Goal: Information Seeking & Learning: Learn about a topic

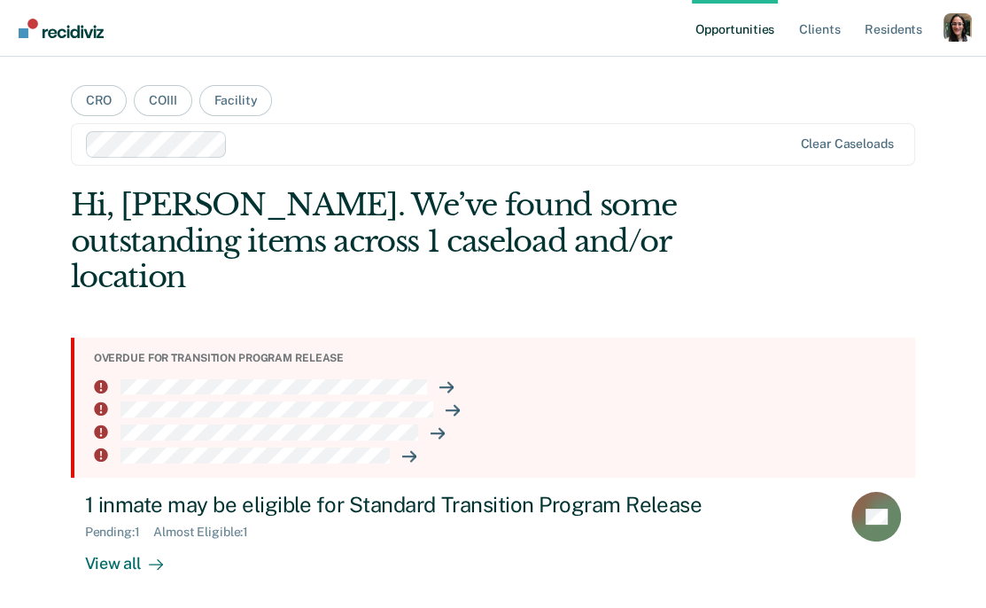
click at [972, 17] on nav "Opportunities Client s Resident s Profile How it works Log Out" at bounding box center [493, 28] width 986 height 57
click at [961, 24] on div "Profile dropdown button" at bounding box center [958, 27] width 28 height 28
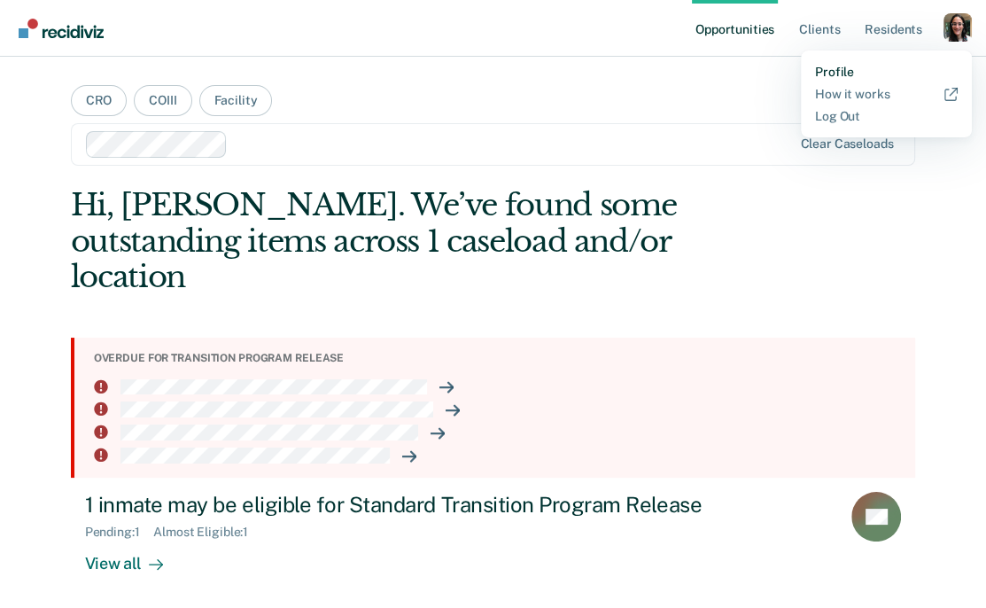
click at [878, 78] on link "Profile" at bounding box center [886, 72] width 143 height 15
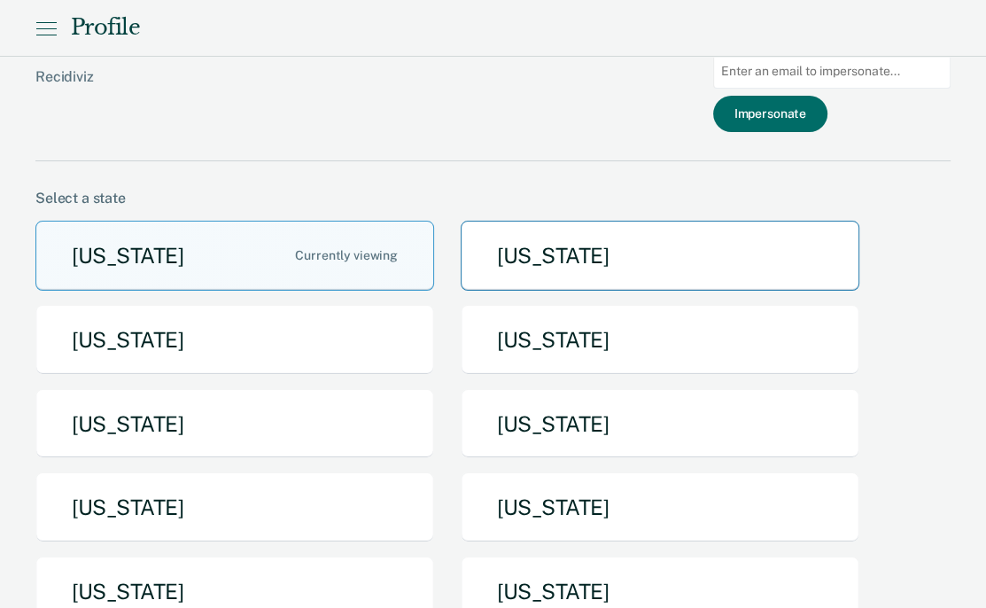
scroll to position [136, 0]
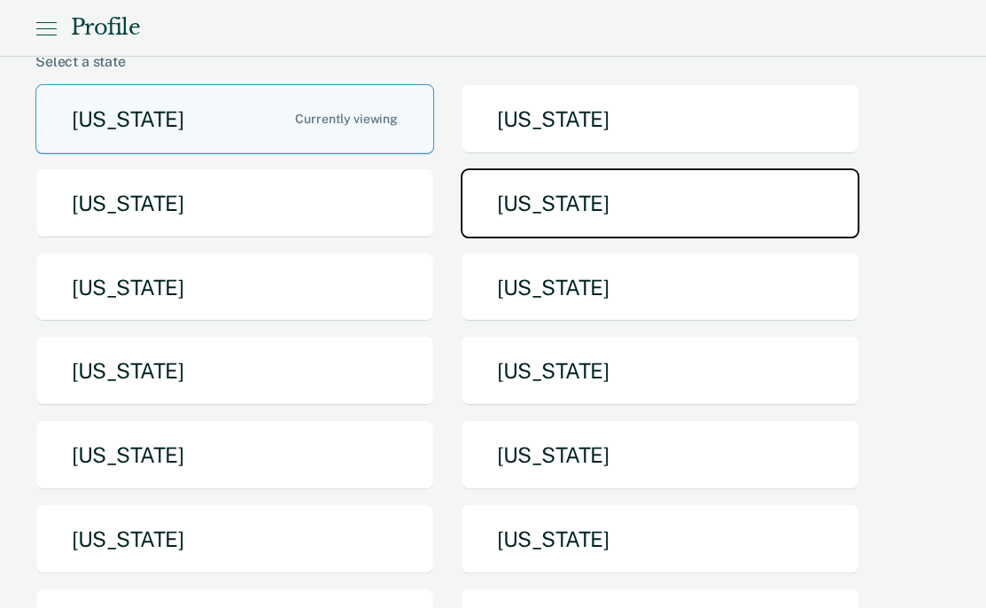
click at [553, 225] on button "Idaho" at bounding box center [660, 203] width 399 height 70
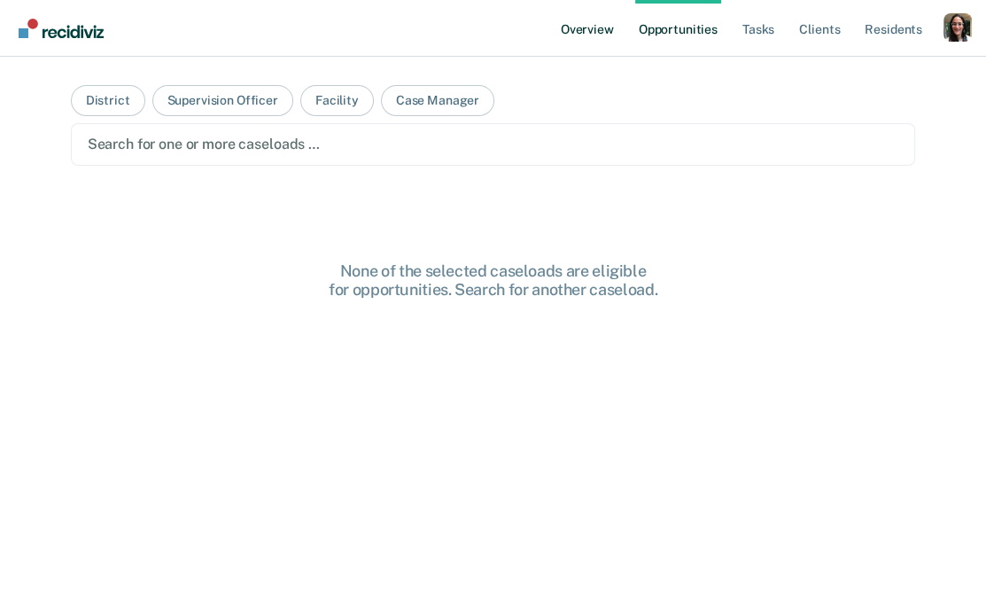
click at [587, 36] on link "Overview" at bounding box center [587, 28] width 60 height 57
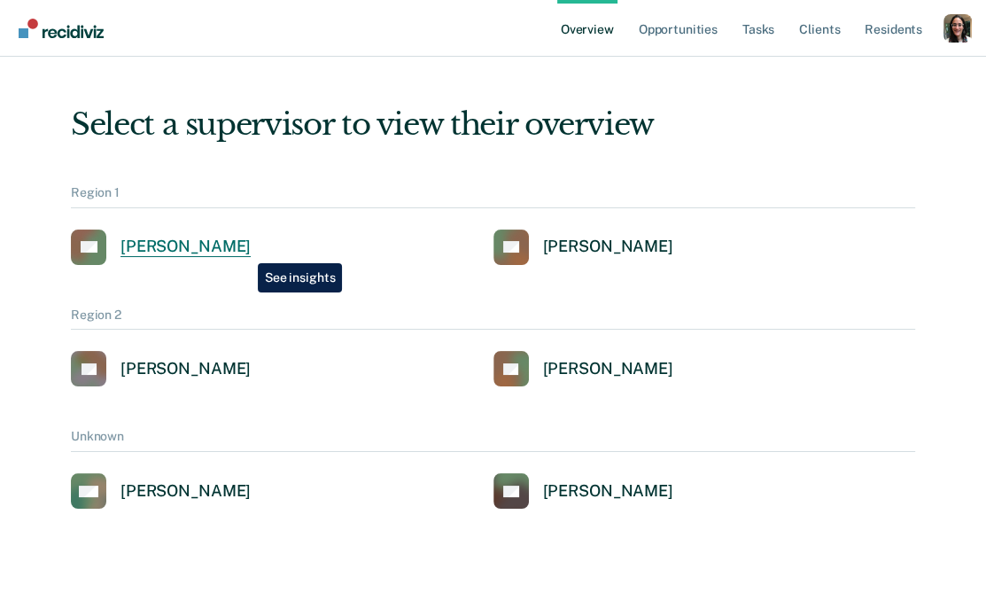
click at [245, 250] on div "[PERSON_NAME]" at bounding box center [186, 247] width 130 height 20
click at [230, 240] on div "[PERSON_NAME]" at bounding box center [186, 247] width 130 height 20
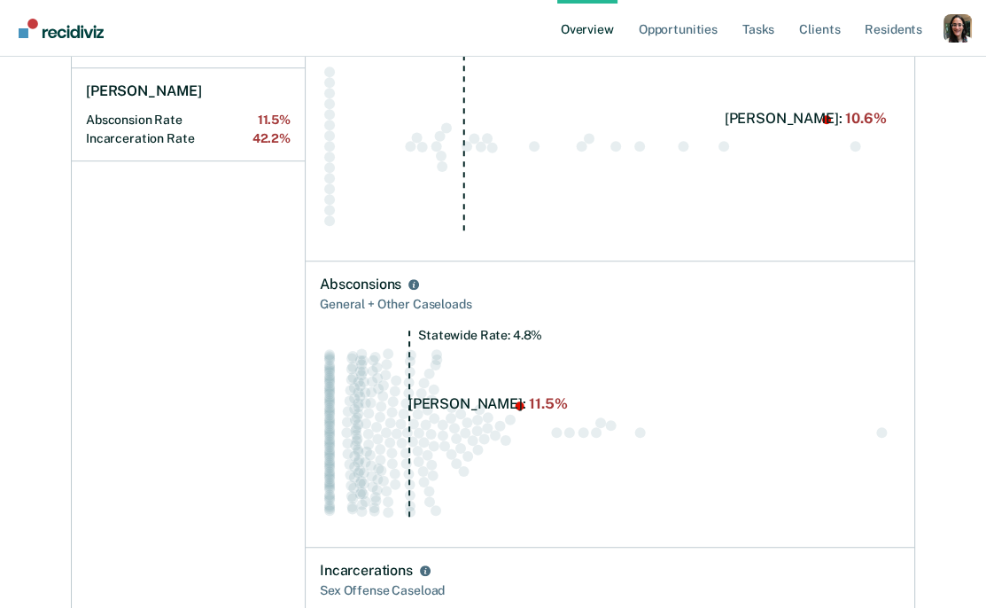
scroll to position [730, 0]
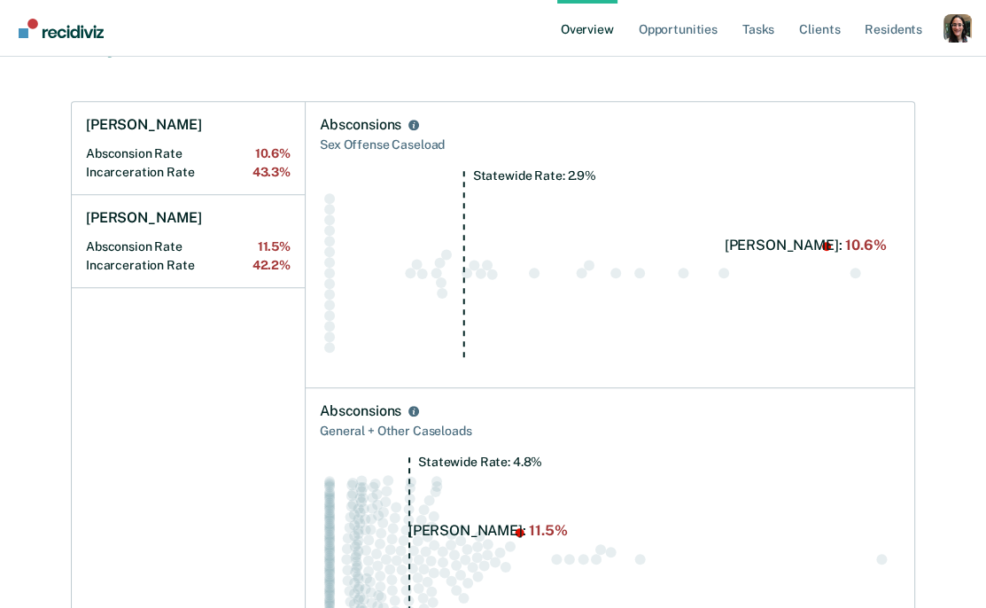
click at [585, 28] on link "Overview" at bounding box center [587, 28] width 60 height 57
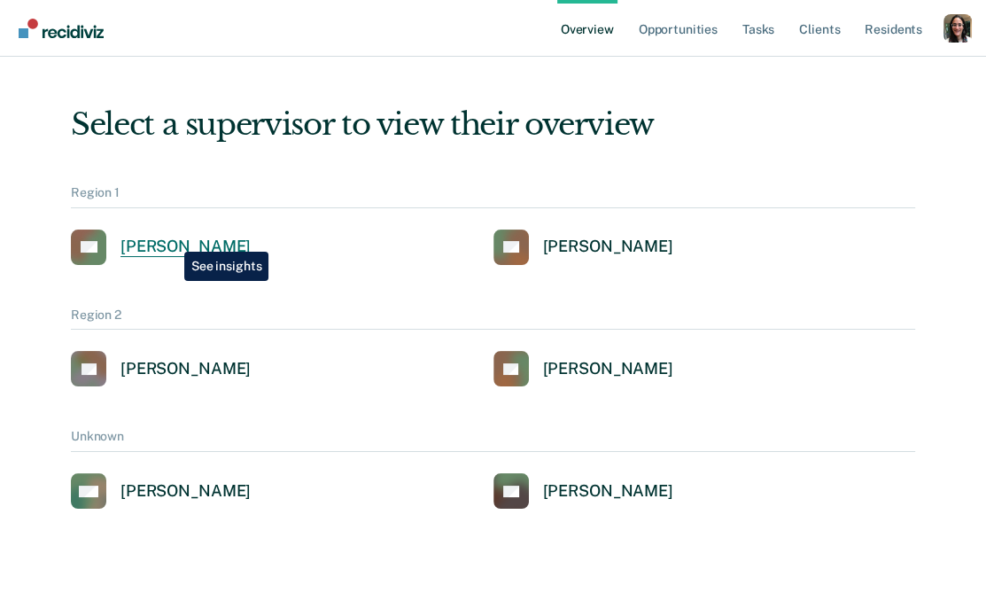
click at [171, 238] on div "[PERSON_NAME]" at bounding box center [186, 247] width 130 height 20
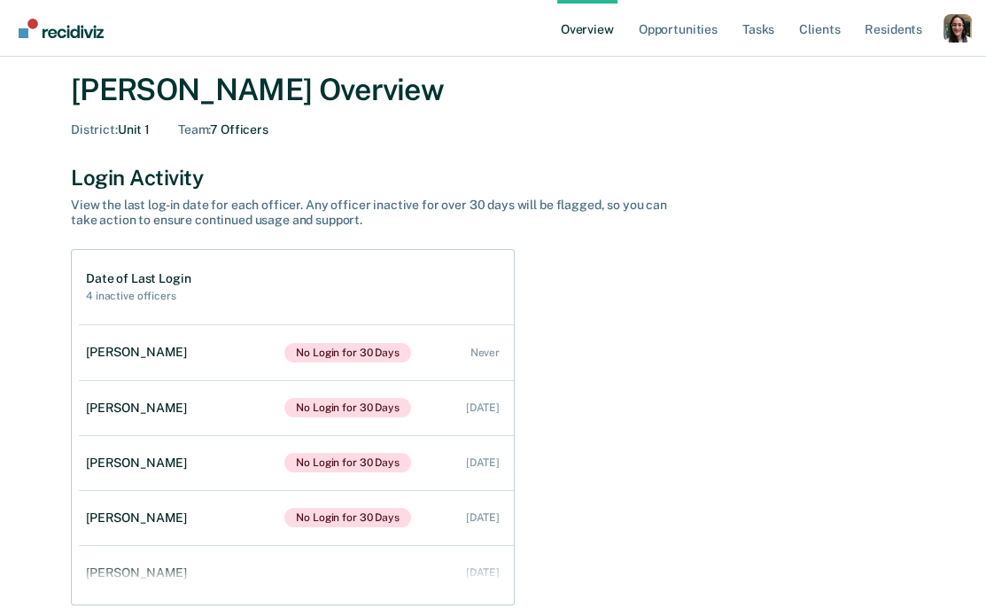
scroll to position [57, 0]
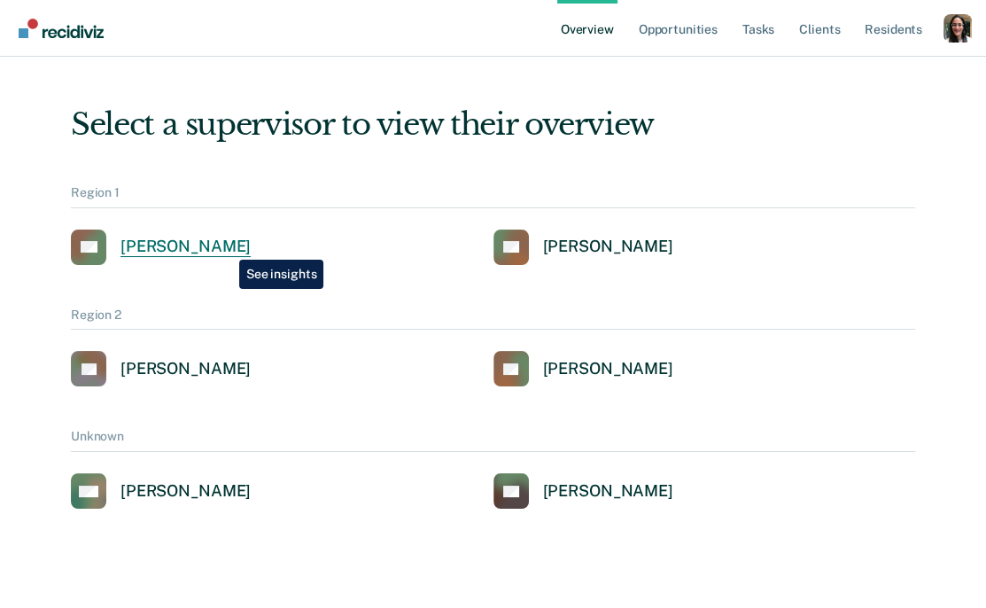
click at [226, 246] on div "[PERSON_NAME]" at bounding box center [186, 247] width 130 height 20
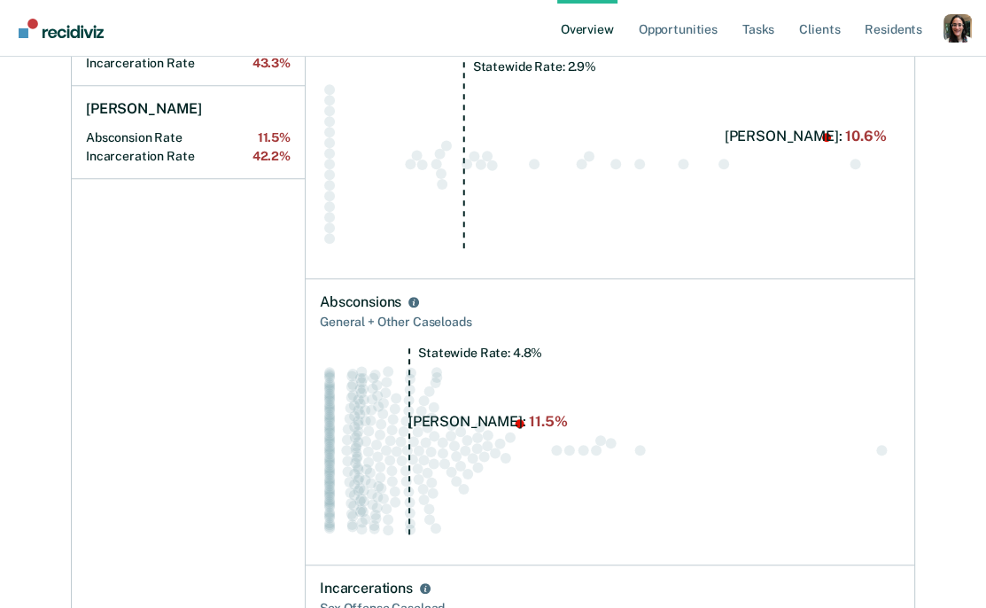
scroll to position [789, 0]
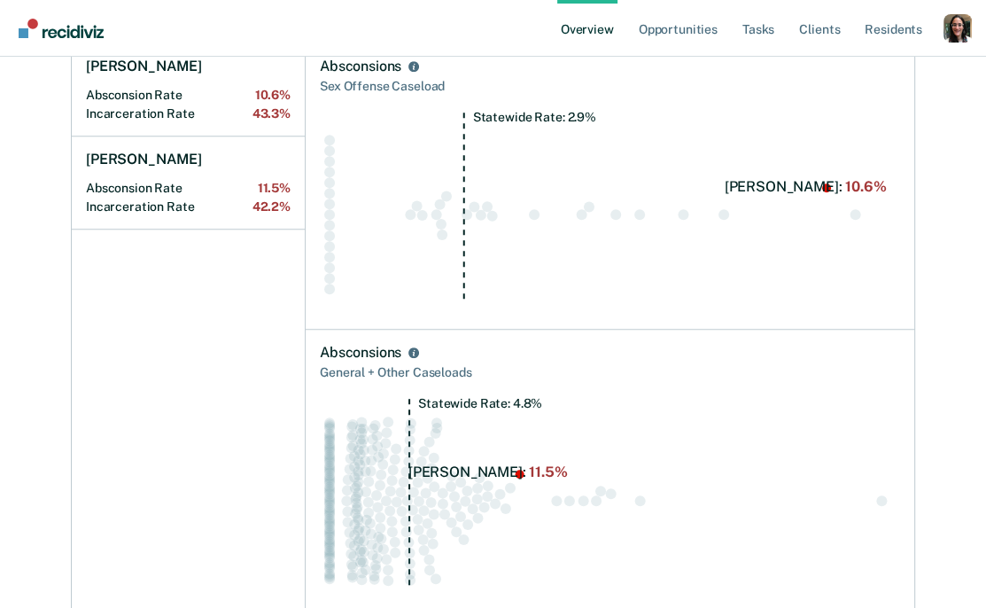
click at [769, 186] on icon "Statewide Rate: 2.9%" at bounding box center [610, 214] width 580 height 204
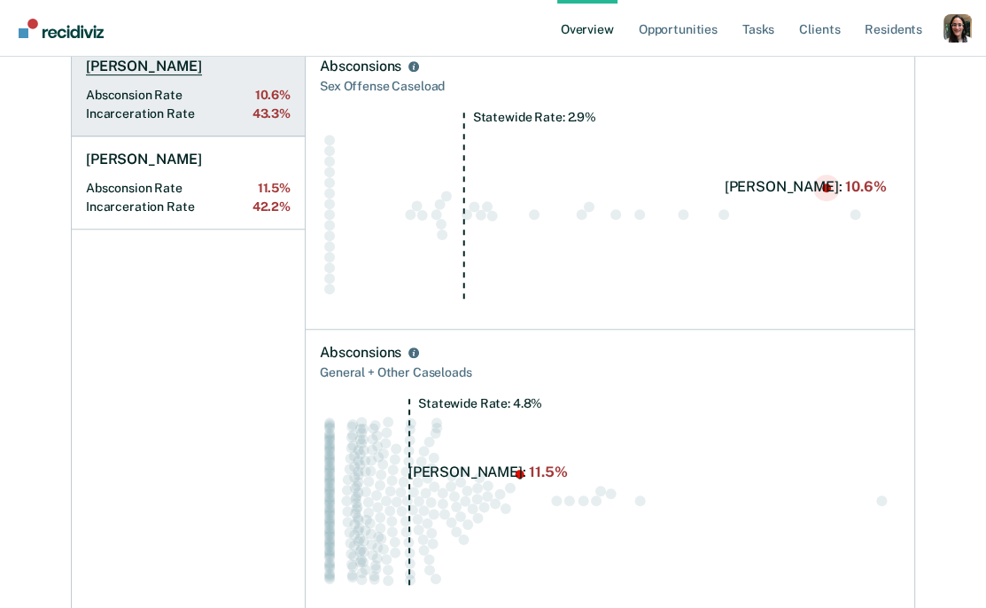
click at [124, 65] on h1 "[PERSON_NAME]" at bounding box center [144, 67] width 116 height 18
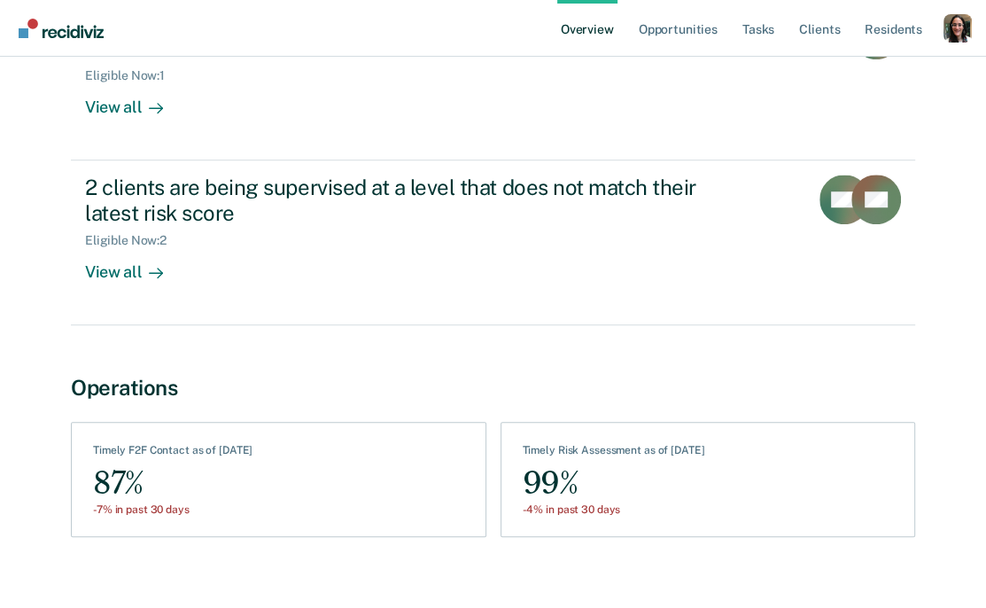
scroll to position [971, 0]
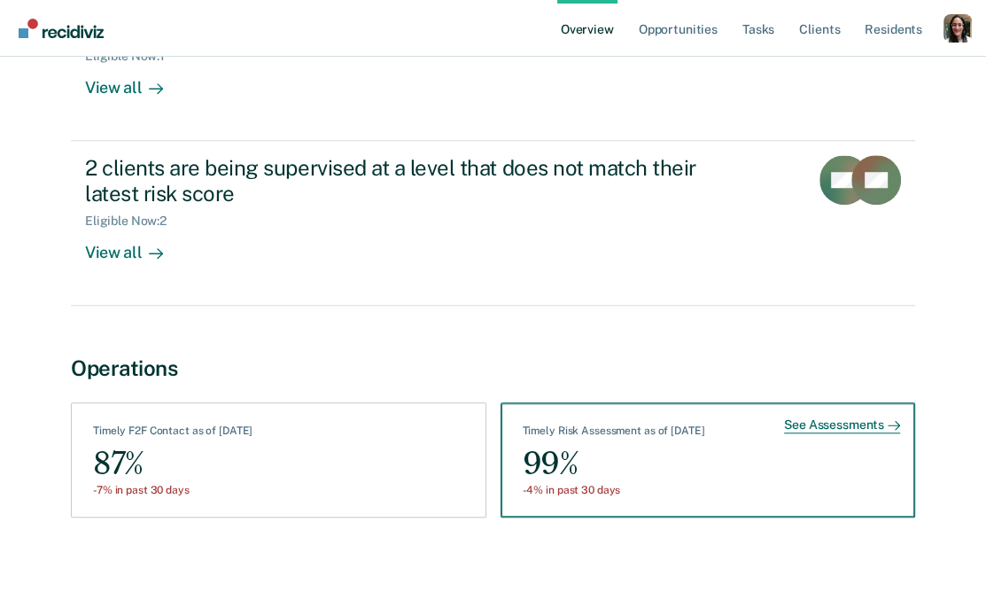
click at [809, 431] on div "See Assessments" at bounding box center [842, 425] width 116 height 16
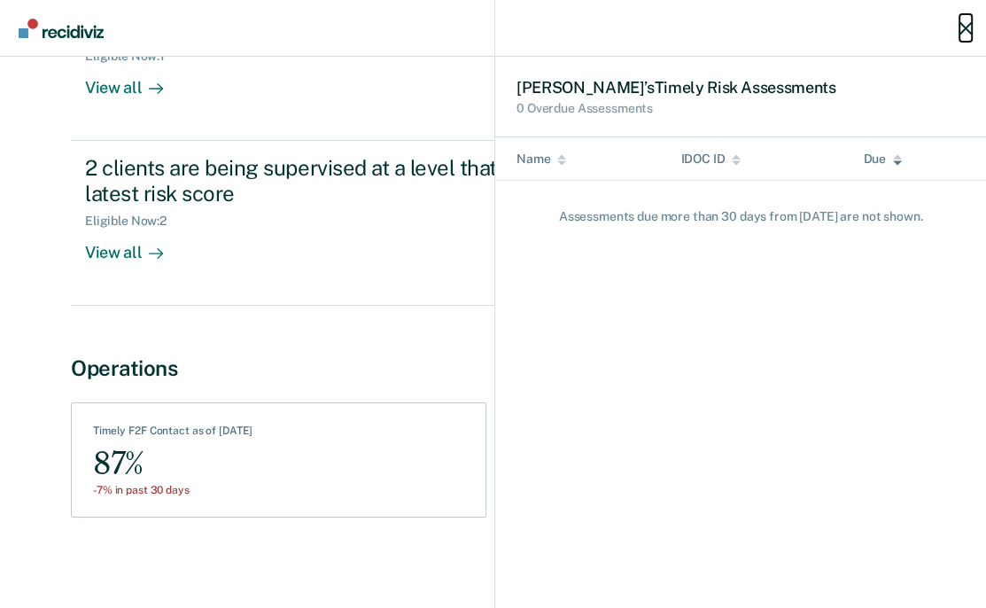
click at [965, 28] on icon "button" at bounding box center [966, 28] width 12 height 12
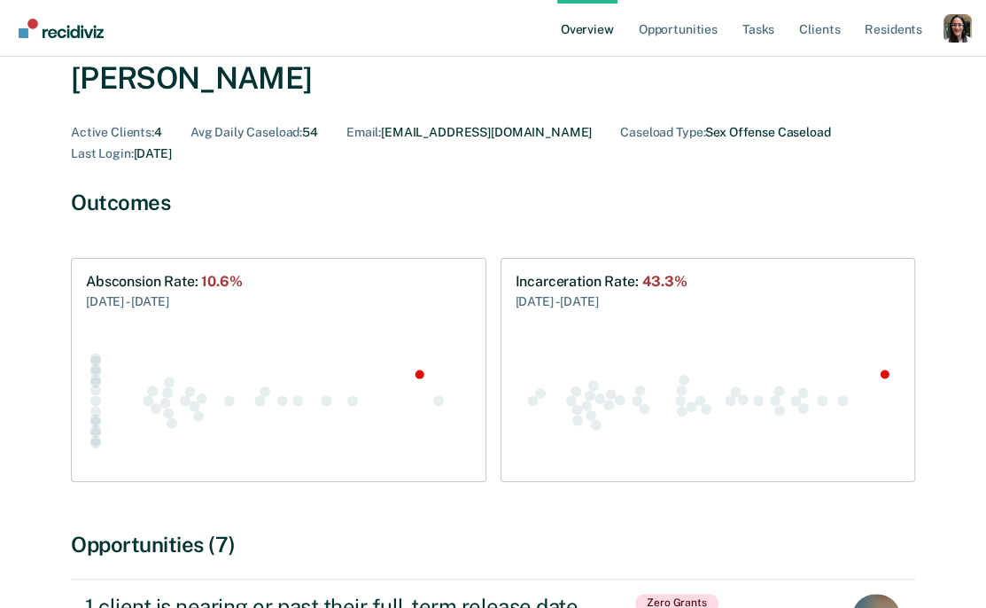
scroll to position [55, 0]
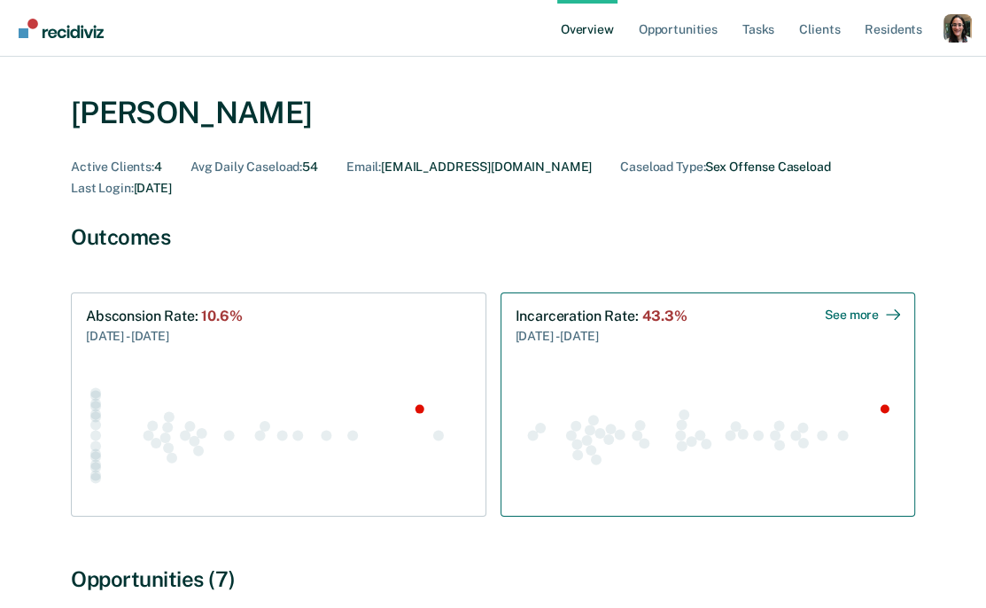
click at [672, 374] on icon "Swarm plot of all incarceration rates in the state for SEX_OFFENSE caseloads, h…" at bounding box center [708, 435] width 385 height 136
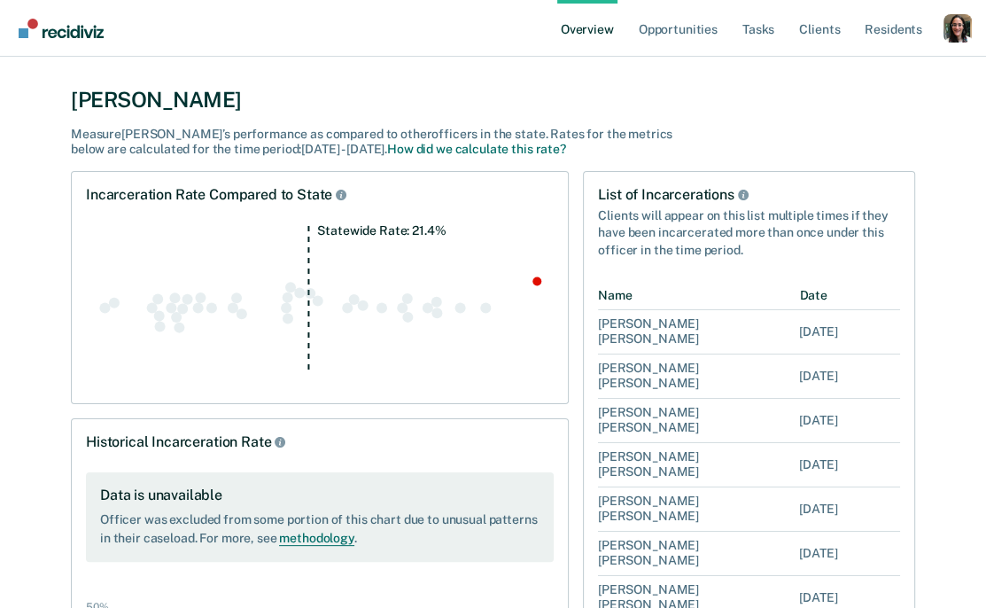
scroll to position [134, 0]
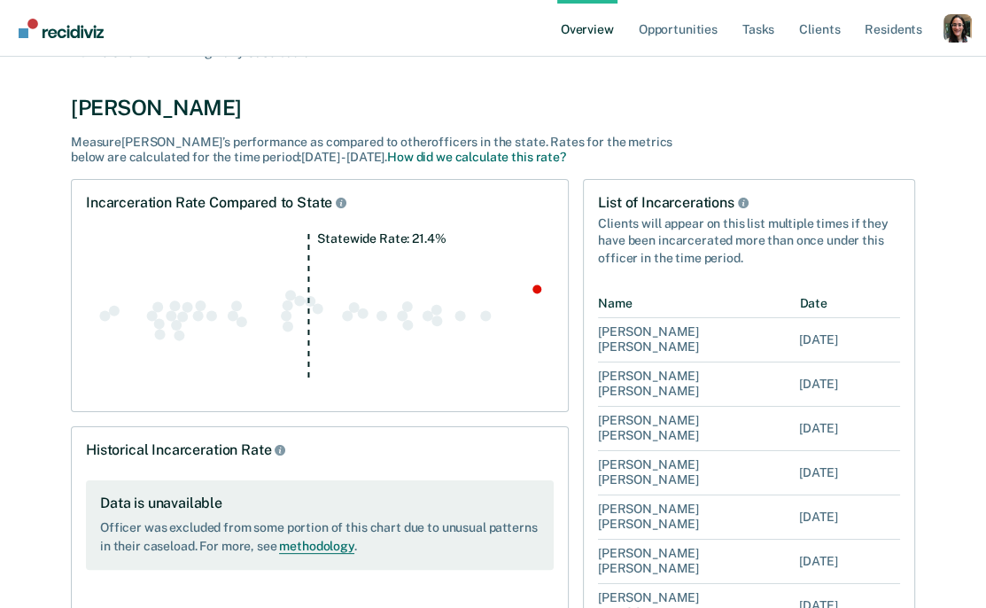
scroll to position [55, 0]
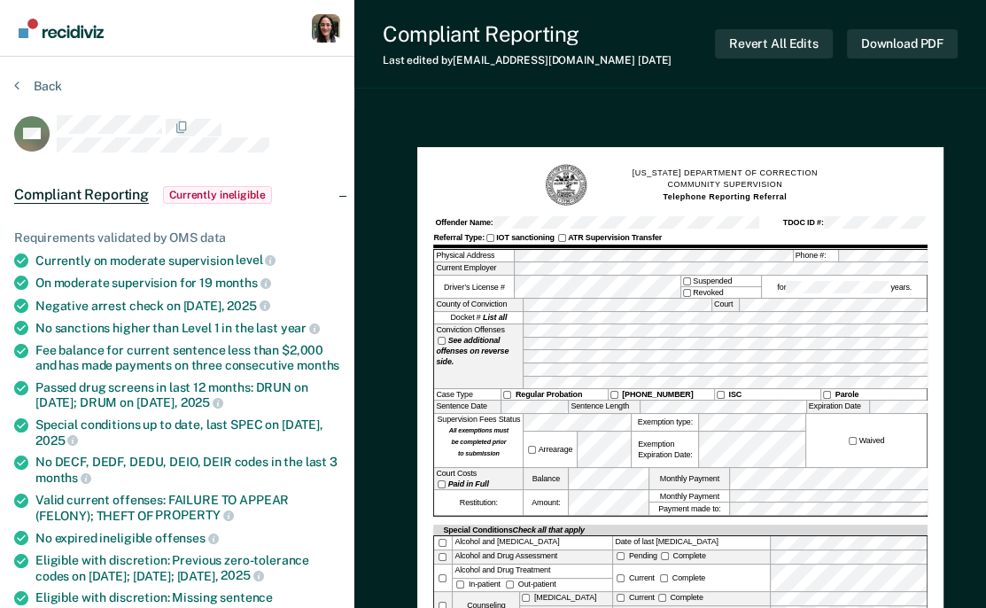
scroll to position [130, 0]
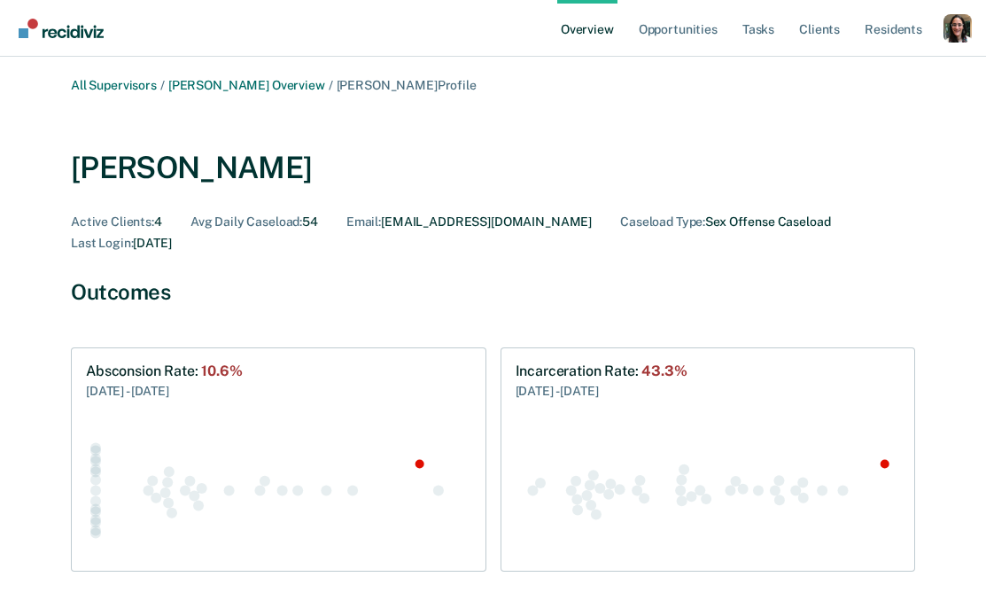
scroll to position [55, 0]
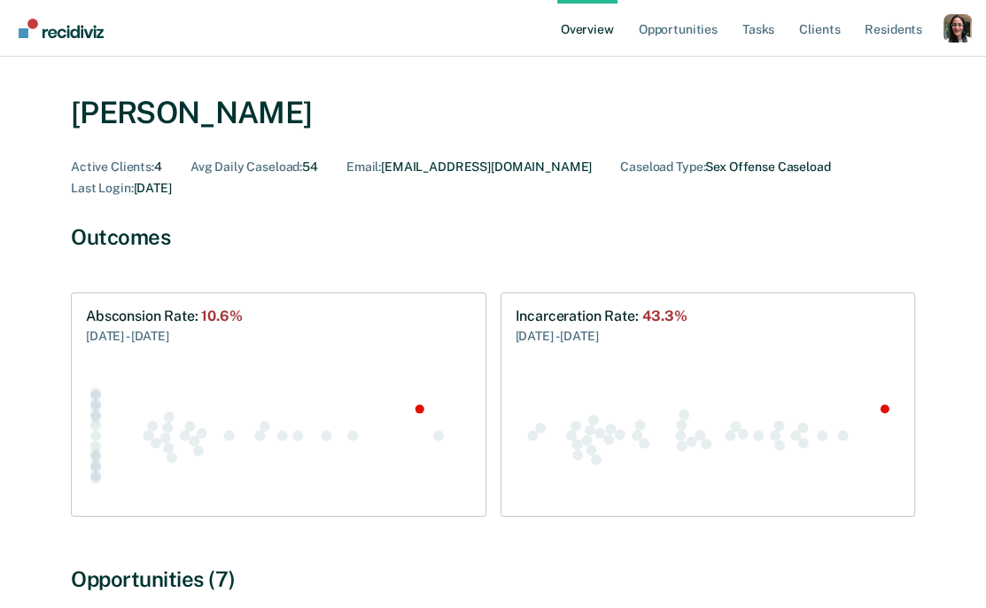
click at [586, 37] on link "Overview" at bounding box center [587, 28] width 60 height 57
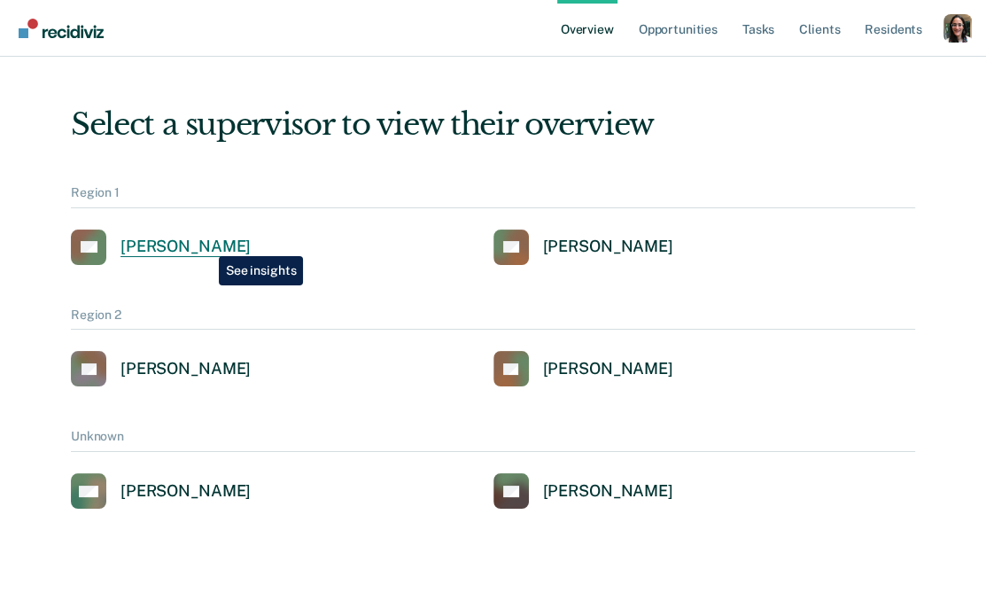
click at [206, 243] on div "[PERSON_NAME]" at bounding box center [186, 247] width 130 height 20
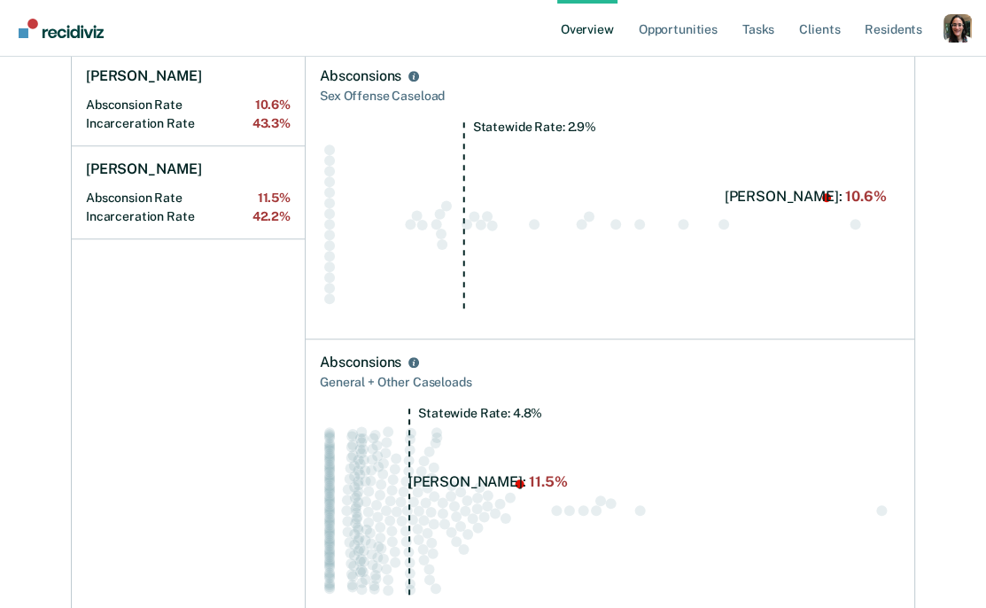
scroll to position [751, 0]
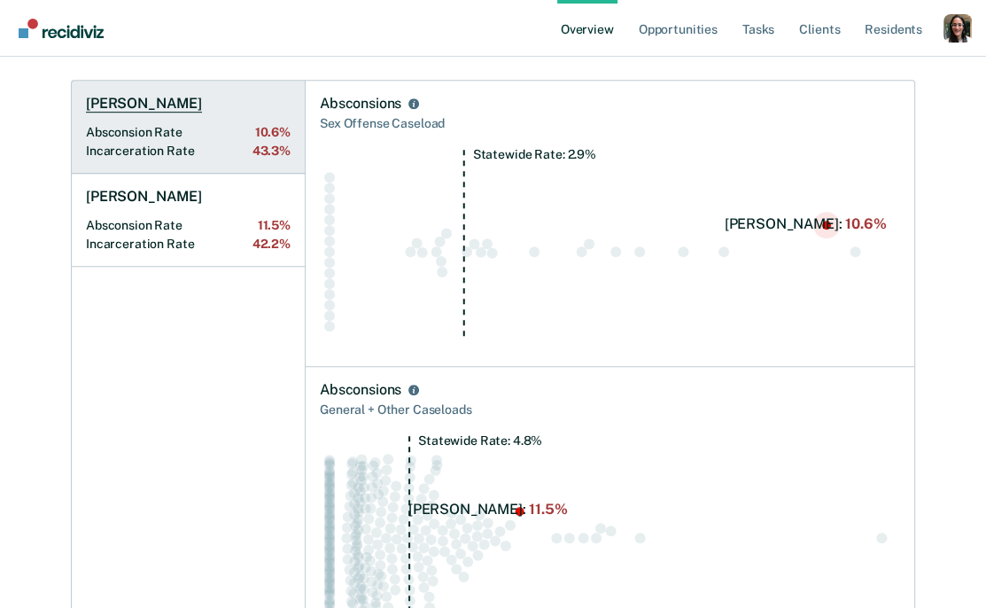
click at [135, 100] on h1 "[PERSON_NAME]" at bounding box center [144, 104] width 116 height 18
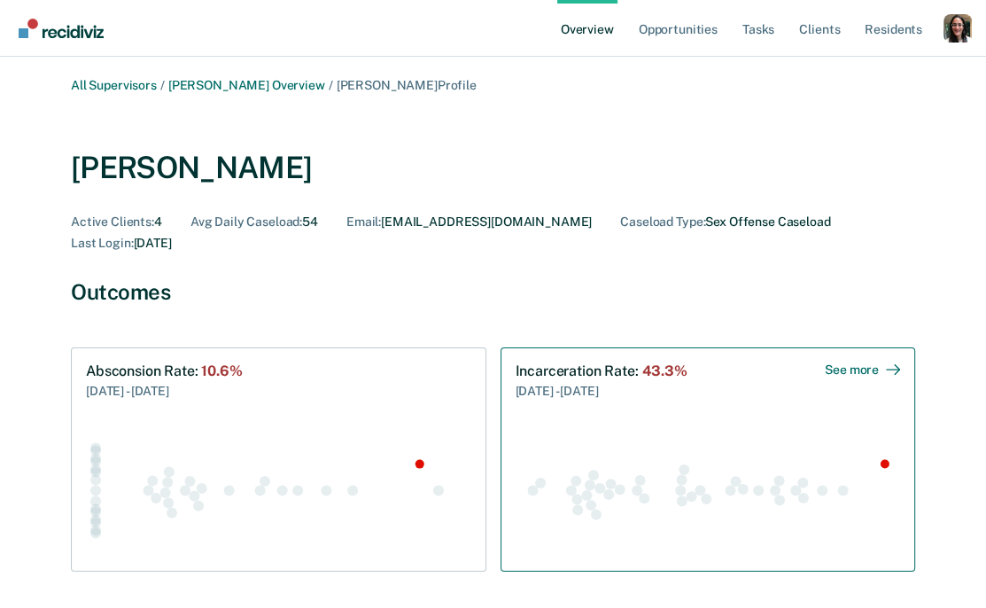
click at [857, 364] on div "See more" at bounding box center [862, 369] width 75 height 15
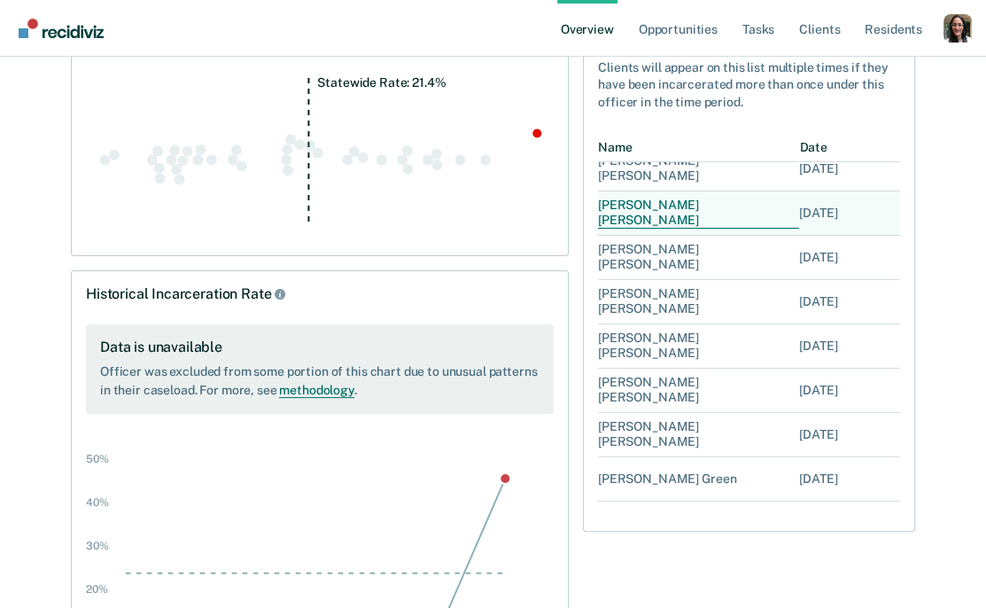
scroll to position [301, 0]
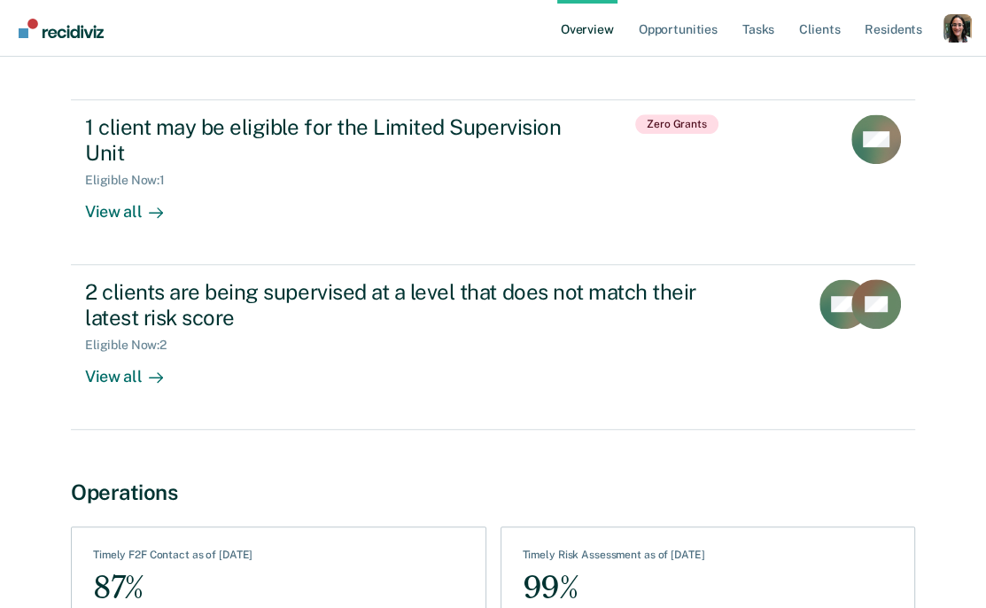
scroll to position [971, 0]
